Goal: Information Seeking & Learning: Learn about a topic

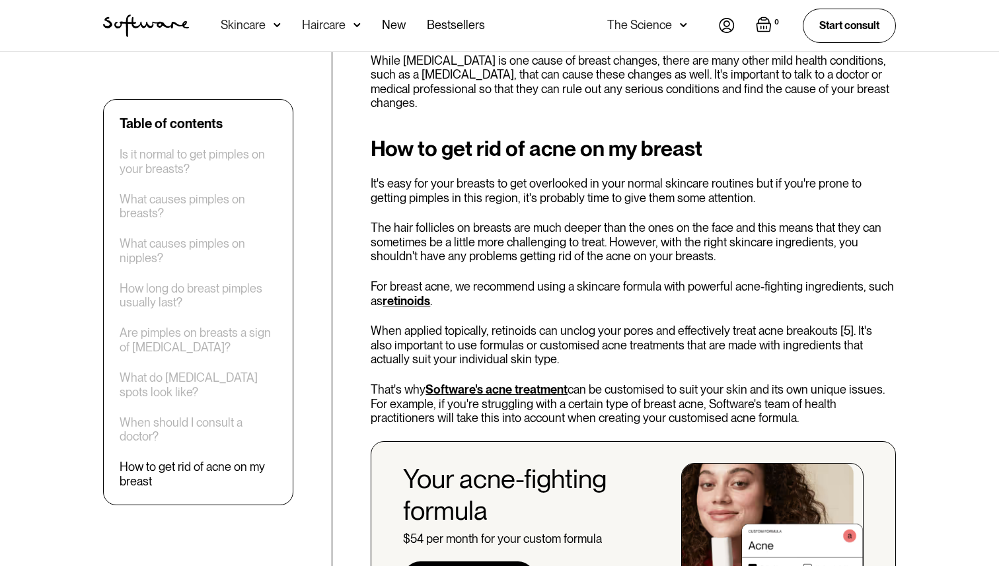
scroll to position [2290, 0]
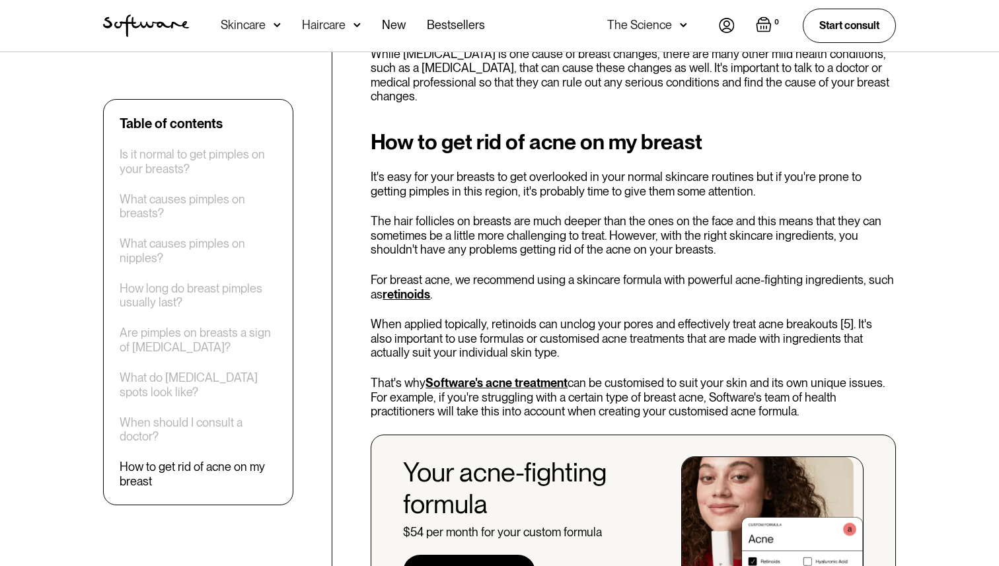
click at [400, 287] on link "retinoids" at bounding box center [407, 294] width 48 height 14
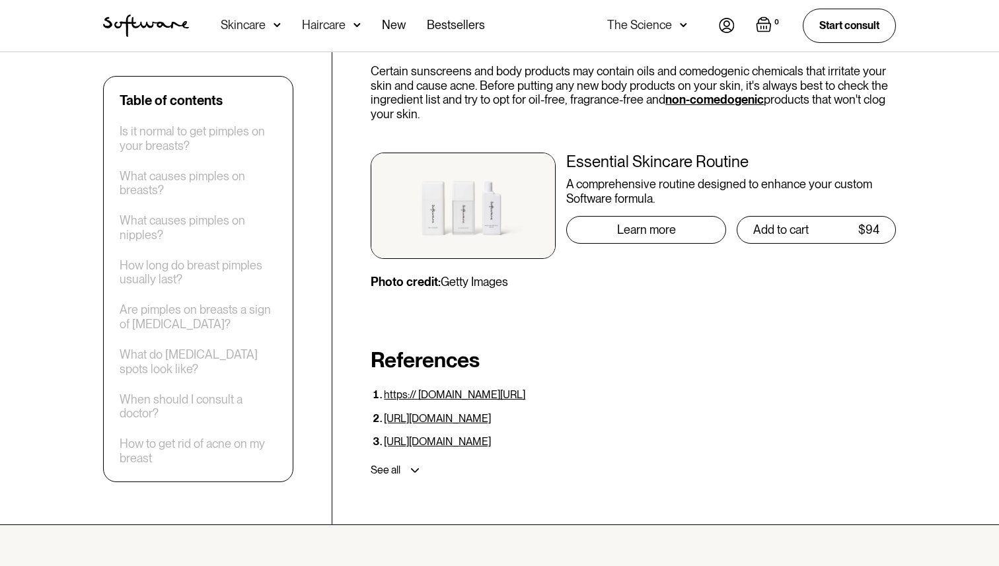
scroll to position [3359, 0]
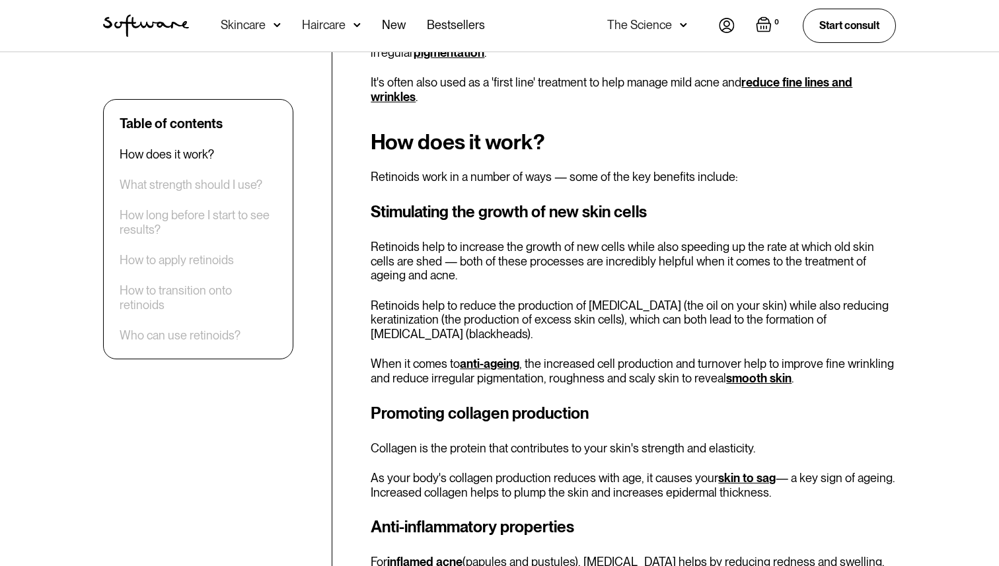
scroll to position [413, 0]
